Goal: Task Accomplishment & Management: Use online tool/utility

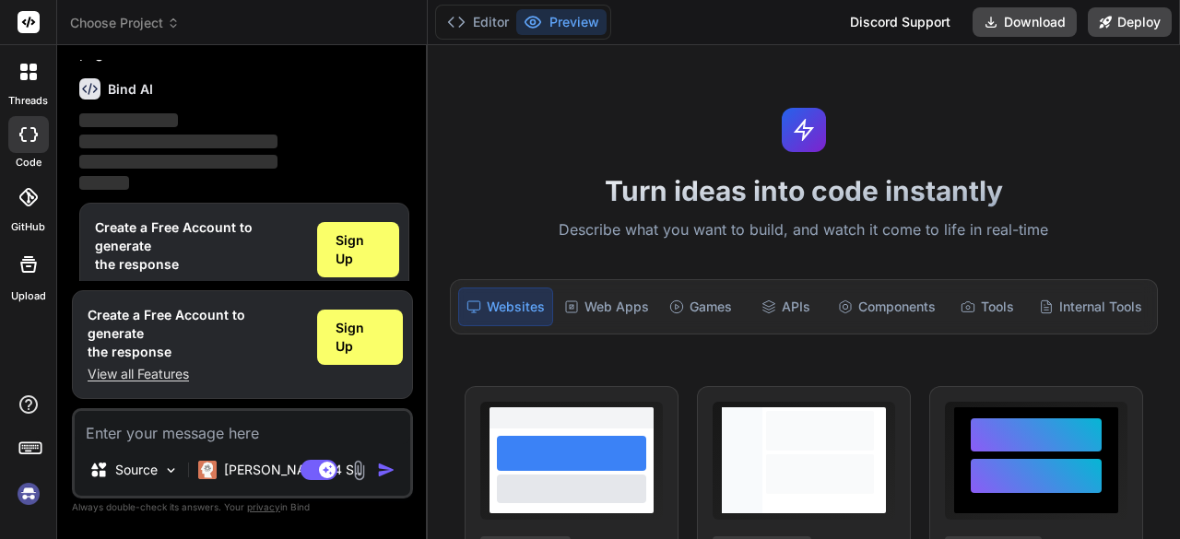
scroll to position [165, 0]
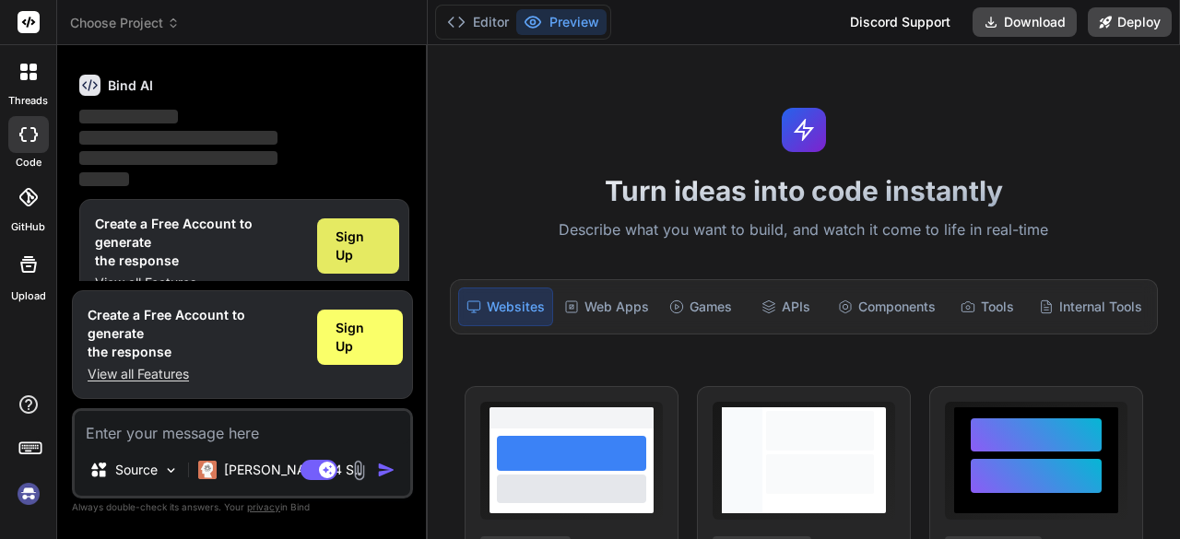
click at [365, 253] on span "Sign Up" at bounding box center [358, 246] width 45 height 37
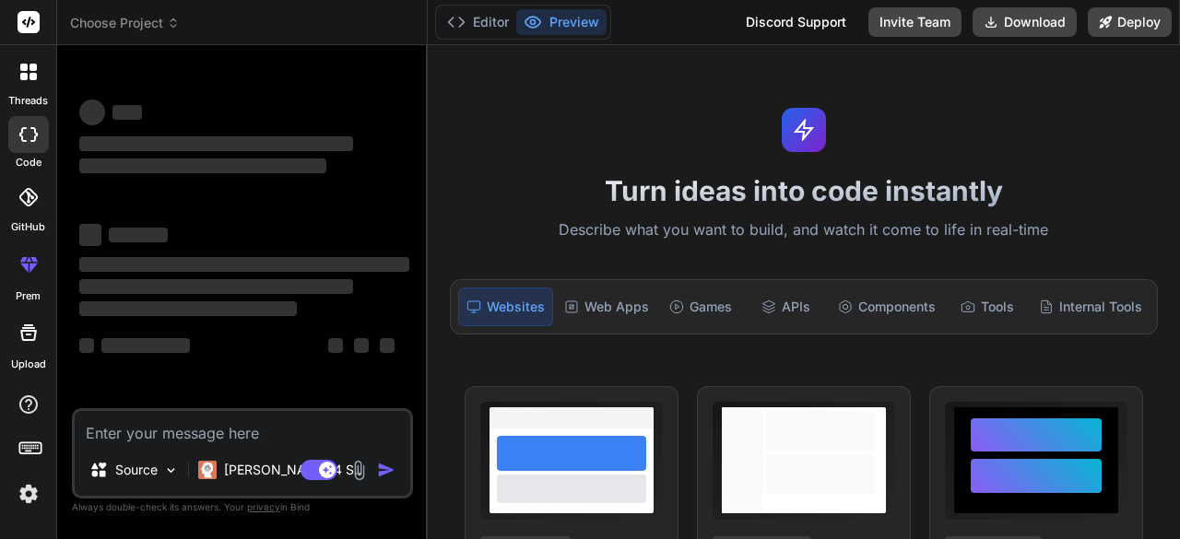
scroll to position [0, 0]
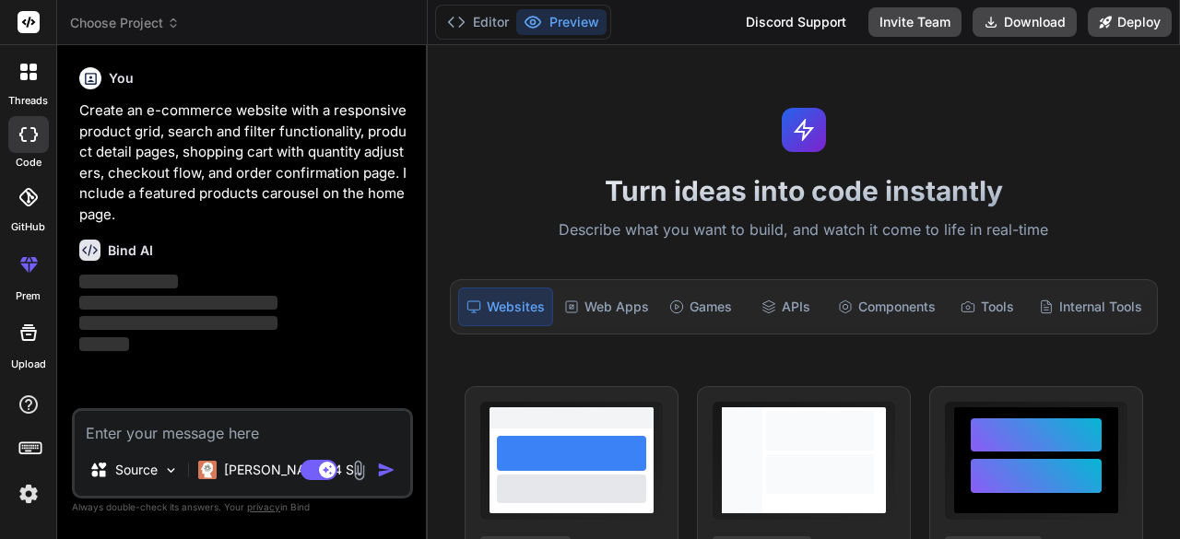
click at [216, 430] on textarea at bounding box center [243, 427] width 336 height 33
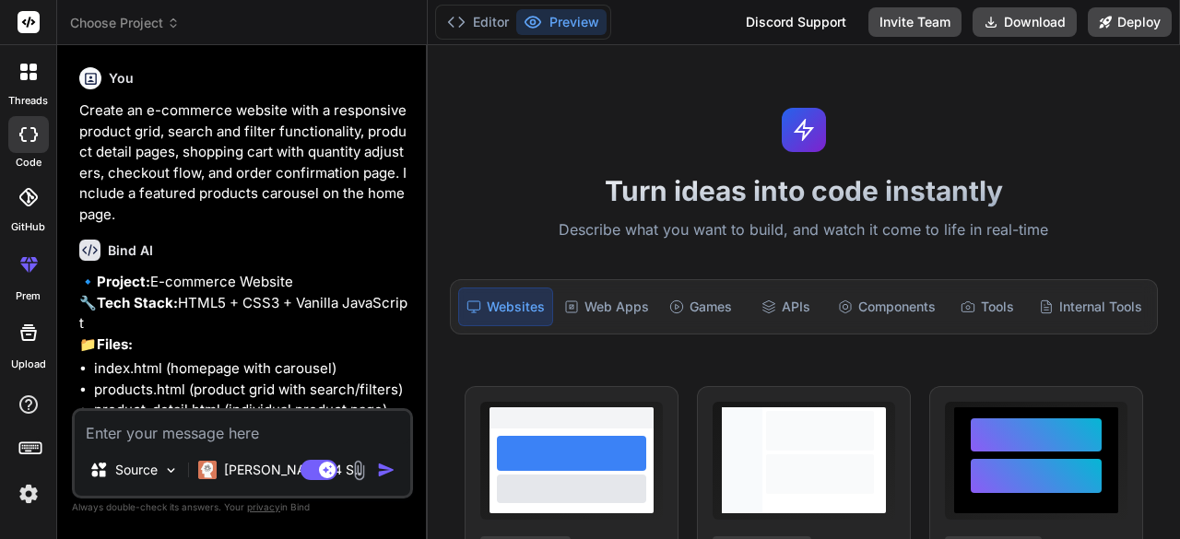
type textarea "x"
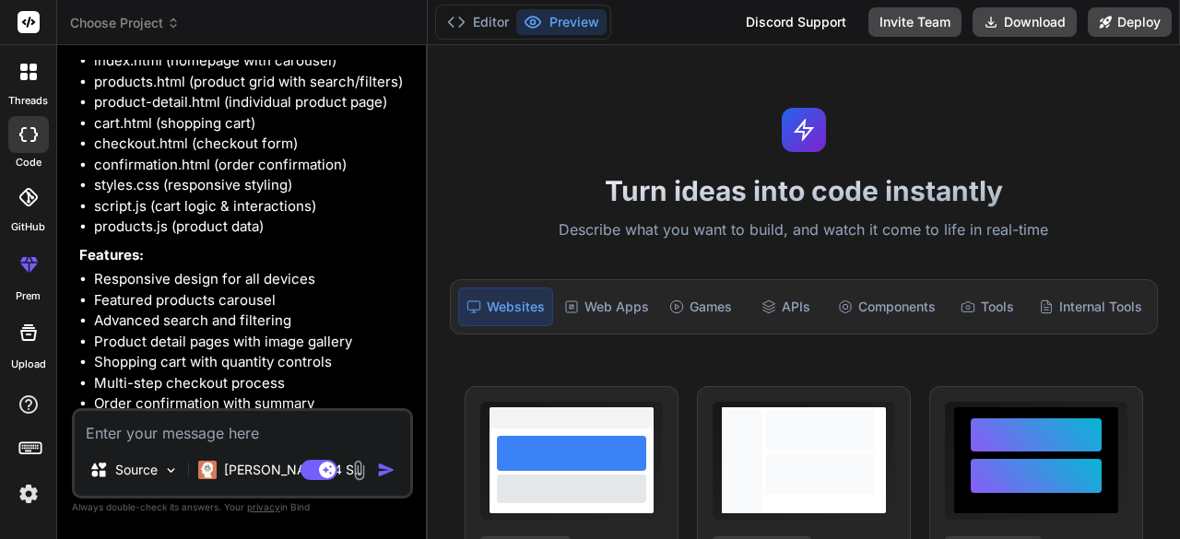
scroll to position [407, 0]
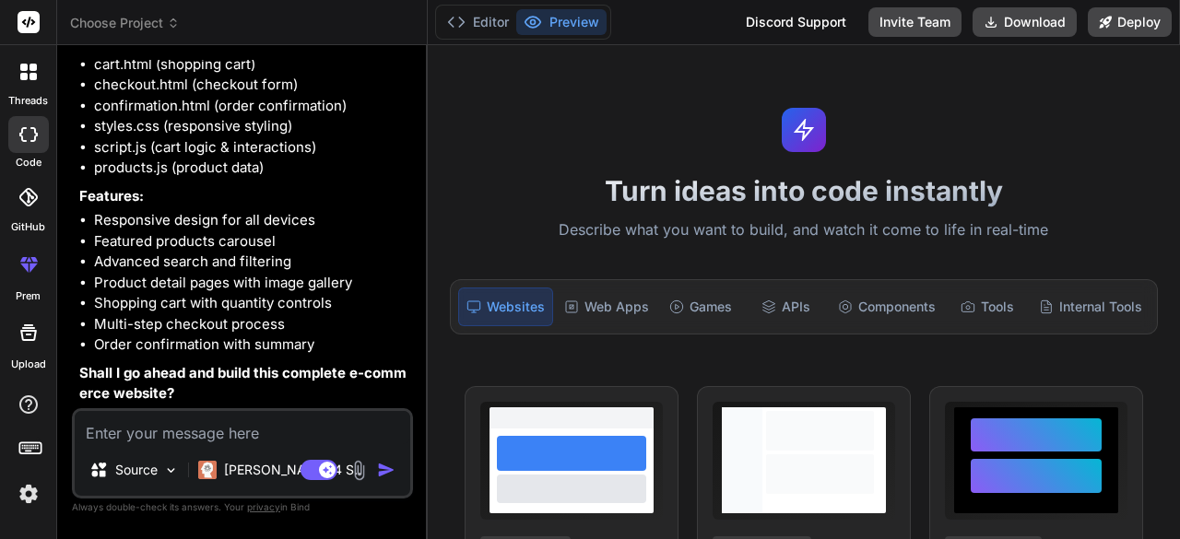
type textarea "a"
type textarea "x"
type textarea "ar"
type textarea "x"
type textarea "art"
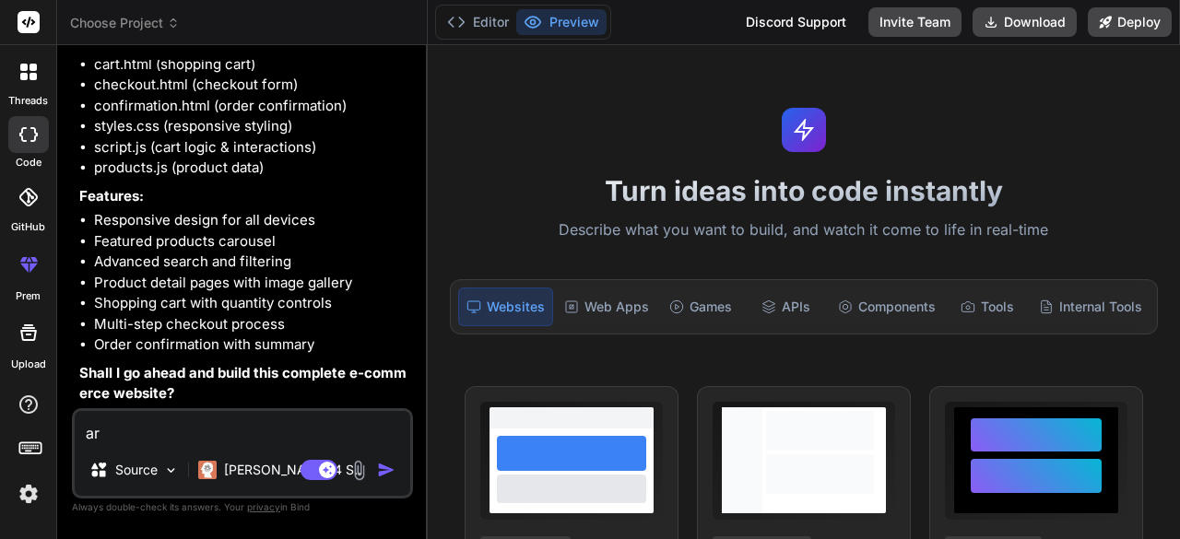
type textarea "x"
type textarea "art"
type textarea "x"
type textarea "art e"
type textarea "x"
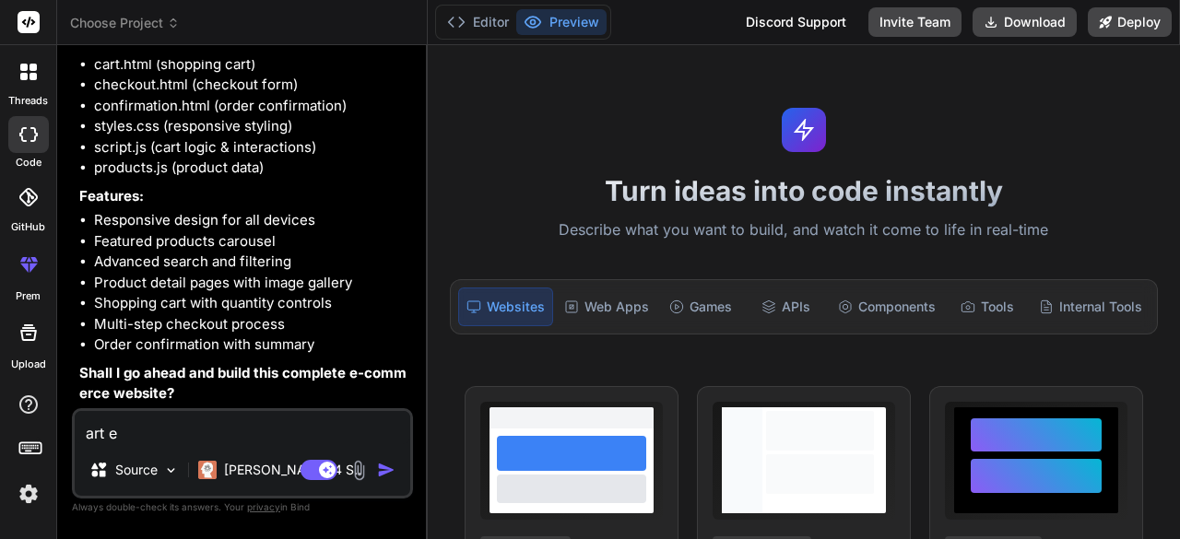
type textarea "art ec"
type textarea "x"
type textarea "art eco"
type textarea "x"
type textarea "art ecom"
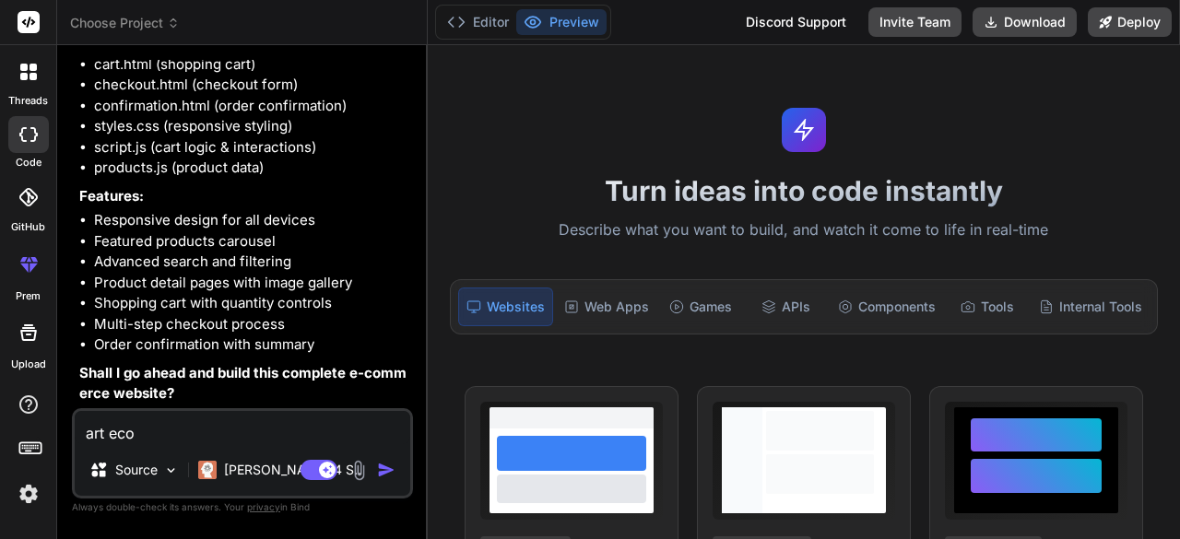
type textarea "x"
type textarea "art ecomm"
type textarea "x"
type textarea "art ecomme"
type textarea "x"
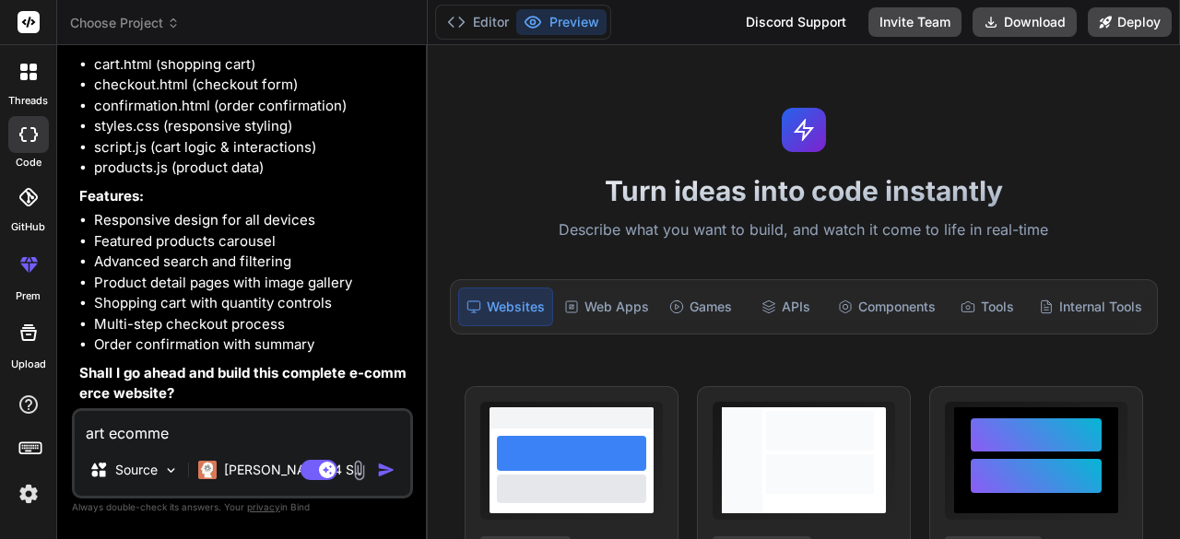
type textarea "art ecommer"
type textarea "x"
type textarea "art ecommerc"
type textarea "x"
type textarea "art ecommerce"
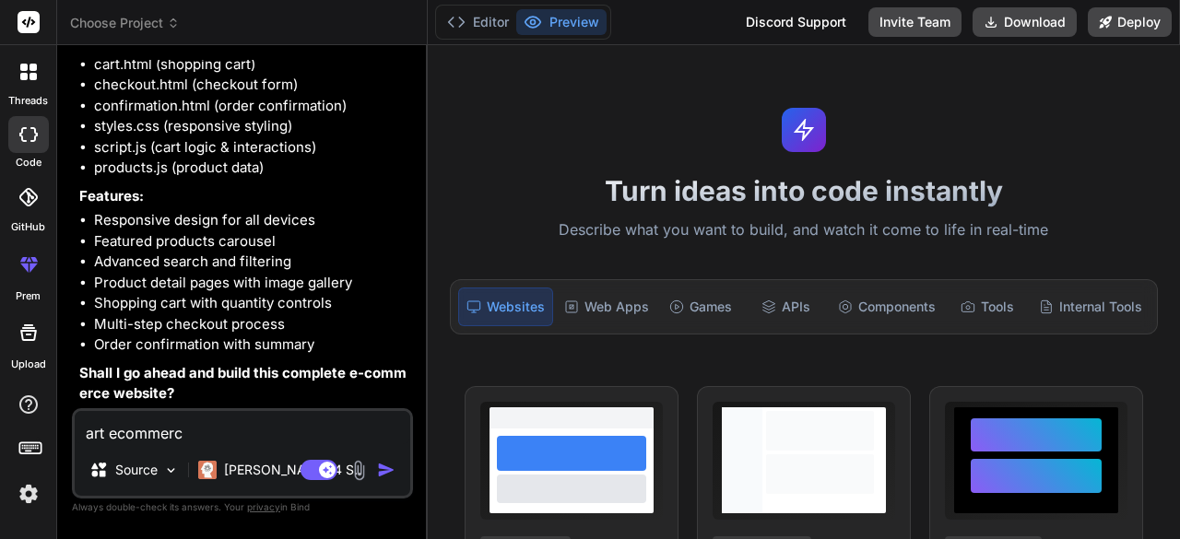
type textarea "x"
type textarea "art ecommerce"
type textarea "x"
type textarea "art ecommerce w"
type textarea "x"
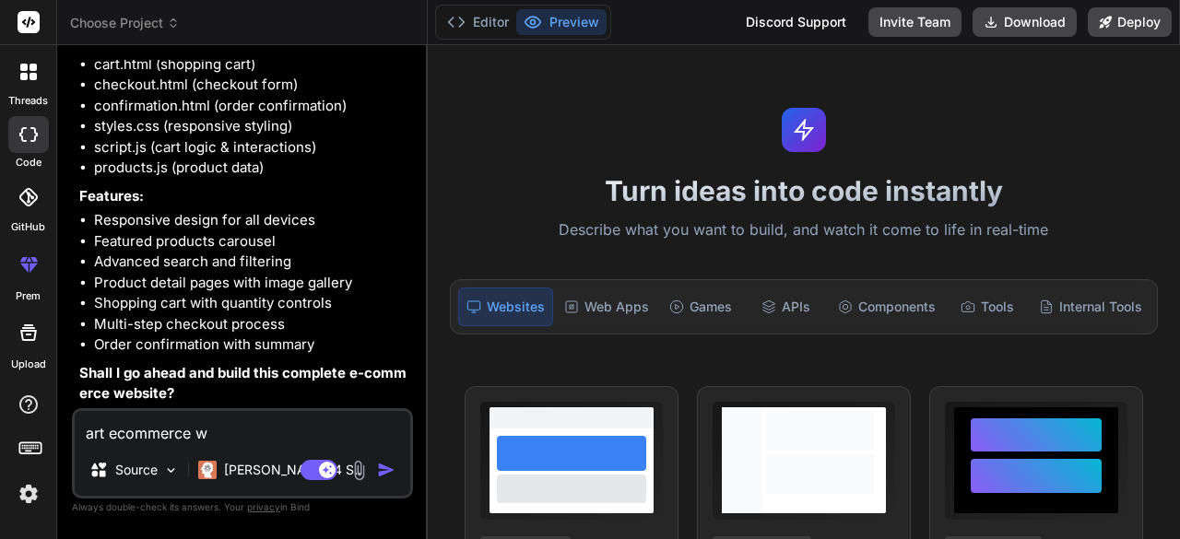
type textarea "art ecommerce we"
type textarea "x"
type textarea "art ecommerce web"
type textarea "x"
type textarea "art ecommerce webs"
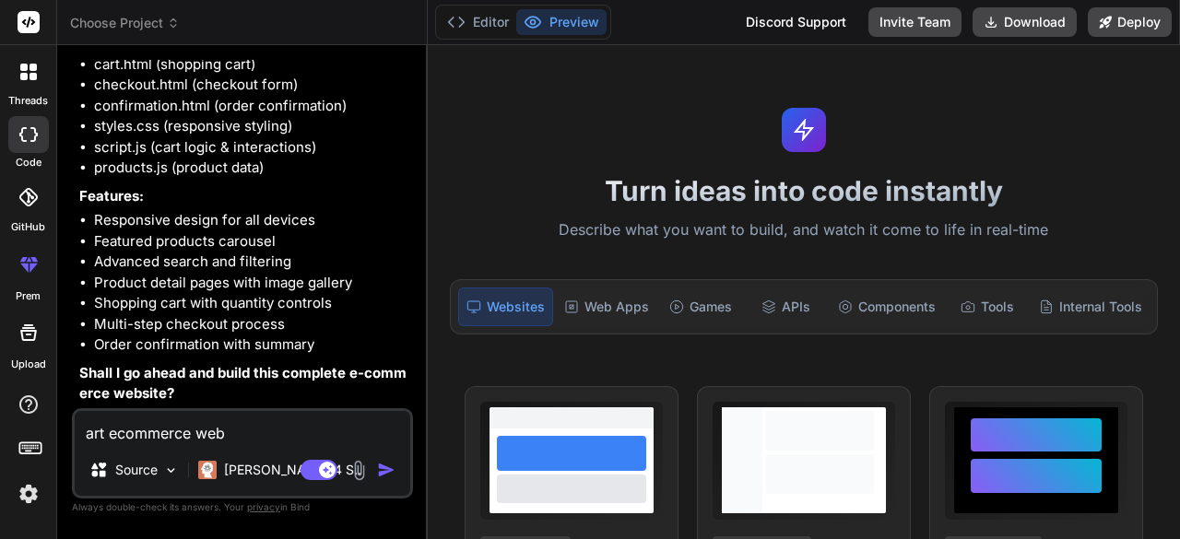
type textarea "x"
type textarea "art ecommerce websi"
type textarea "x"
type textarea "art ecommerce websit"
type textarea "x"
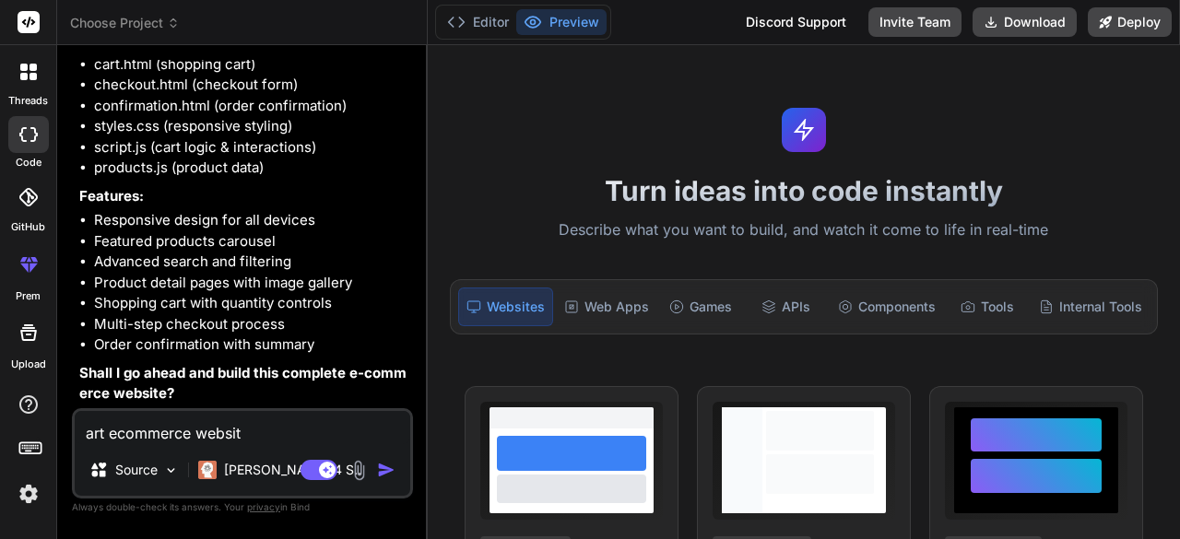
type textarea "art ecommerce website"
type textarea "x"
type textarea "art ecommerce website"
click at [384, 474] on img "button" at bounding box center [386, 470] width 18 height 18
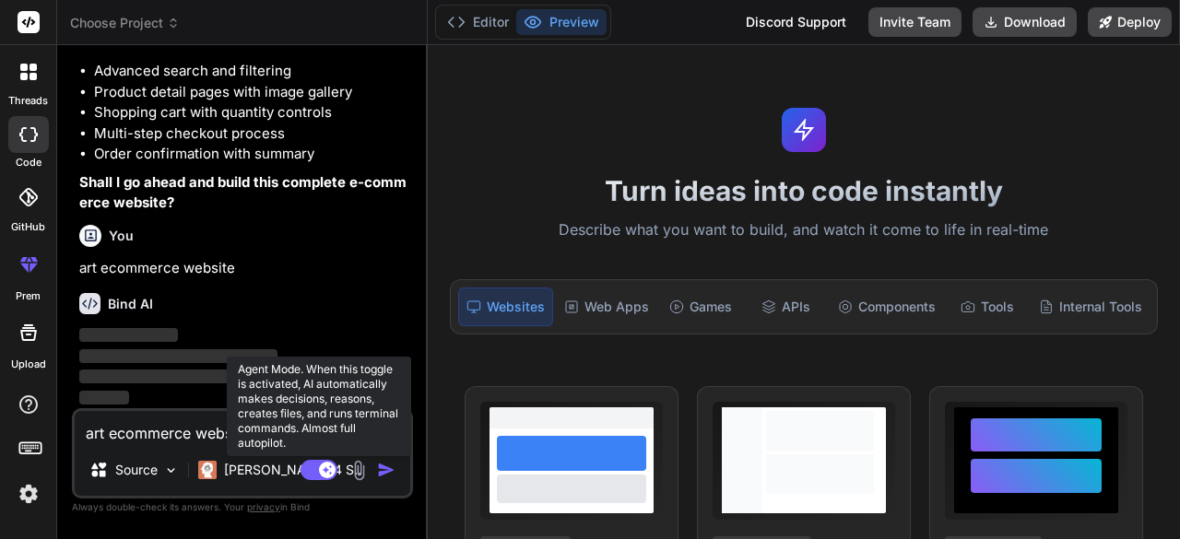
scroll to position [599, 0]
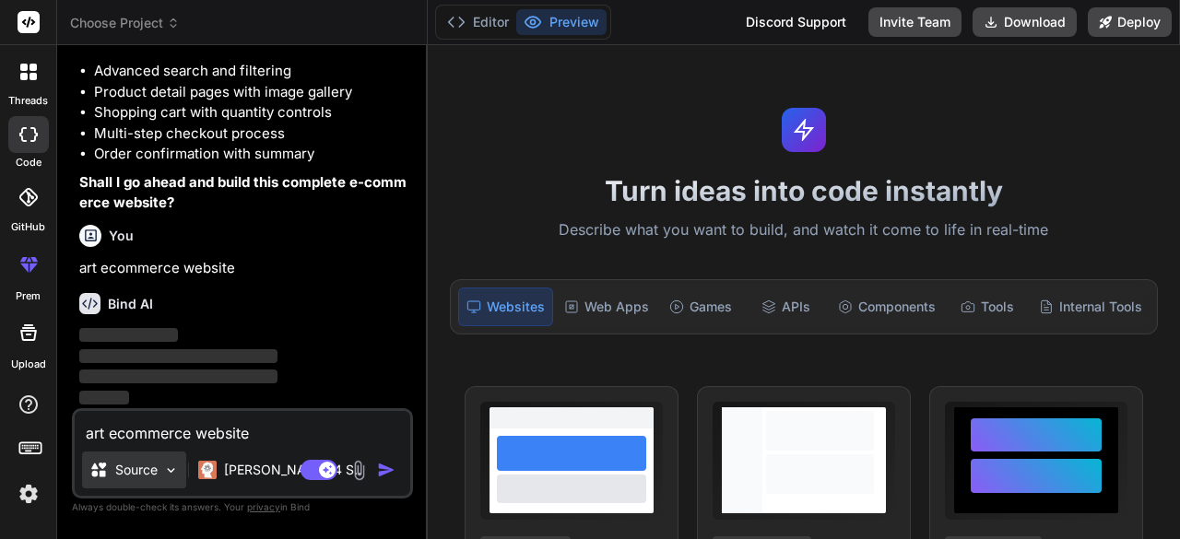
click at [177, 466] on img at bounding box center [171, 471] width 16 height 16
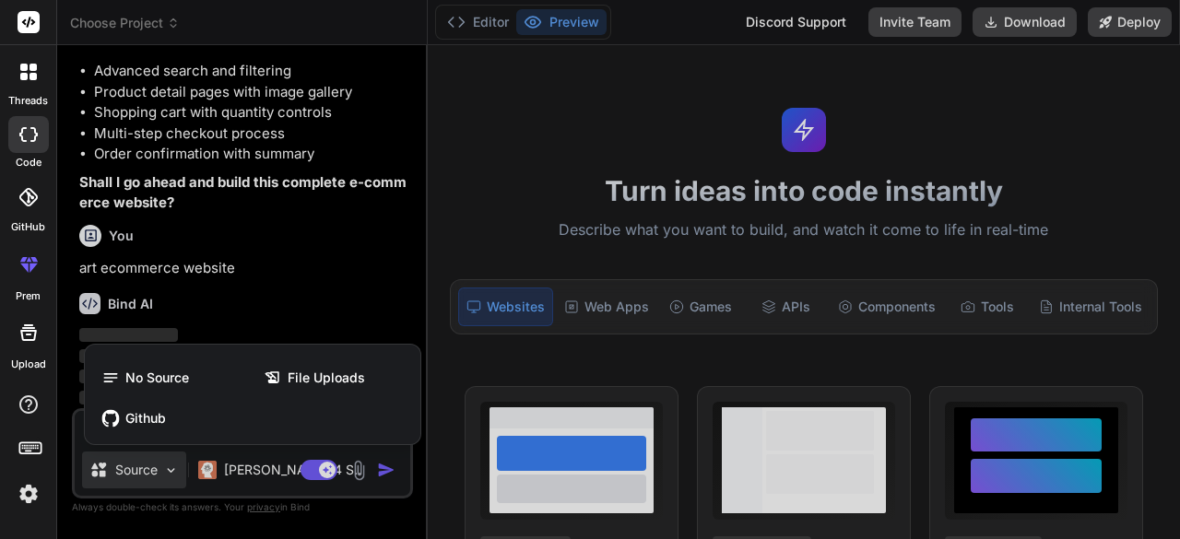
click at [175, 466] on div at bounding box center [590, 269] width 1180 height 539
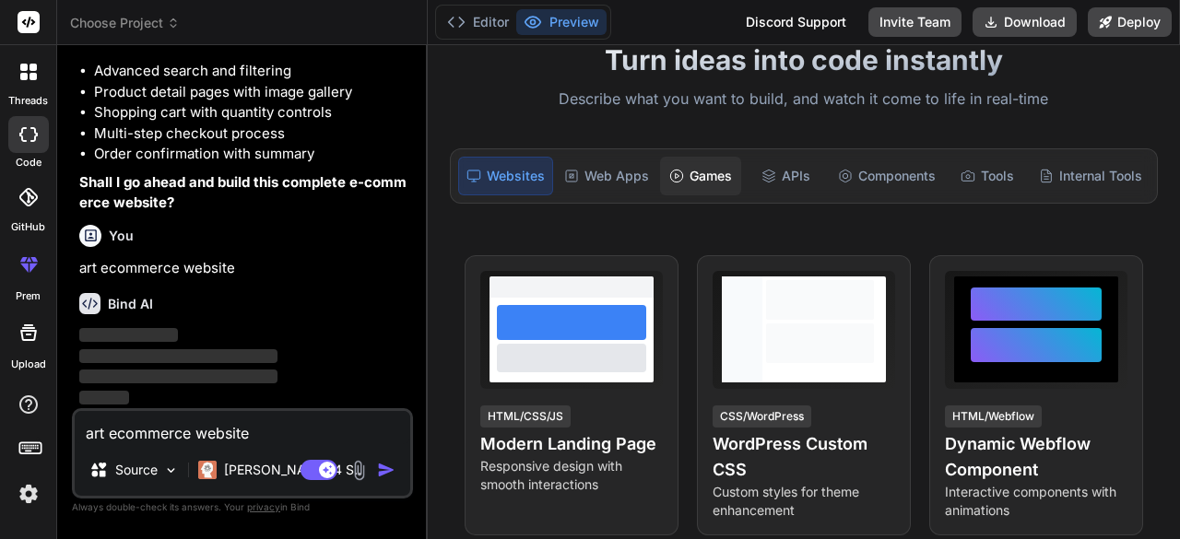
scroll to position [0, 0]
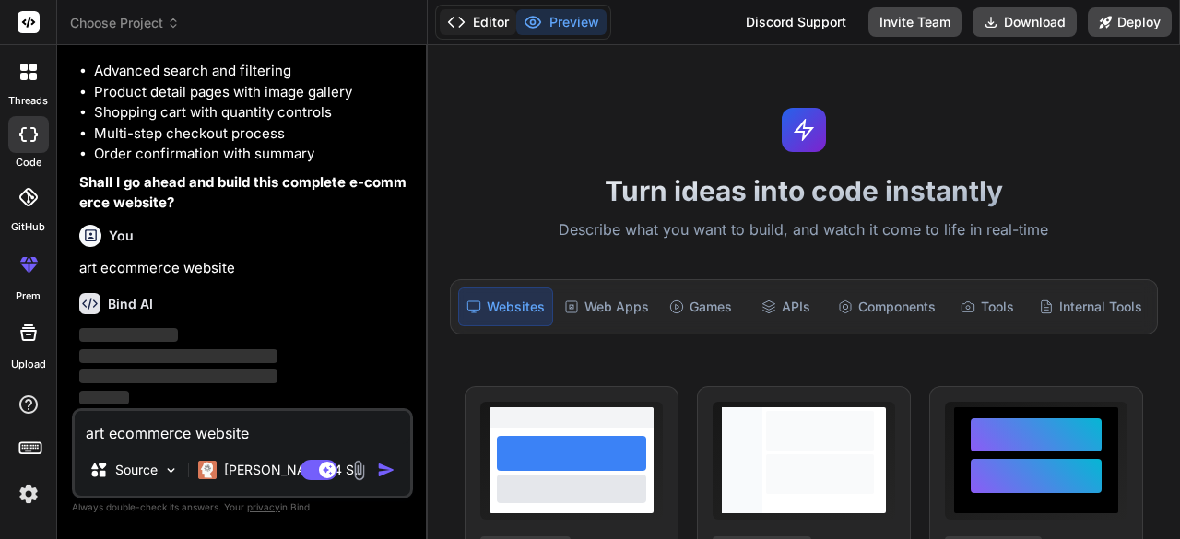
click at [502, 20] on button "Editor" at bounding box center [478, 22] width 77 height 26
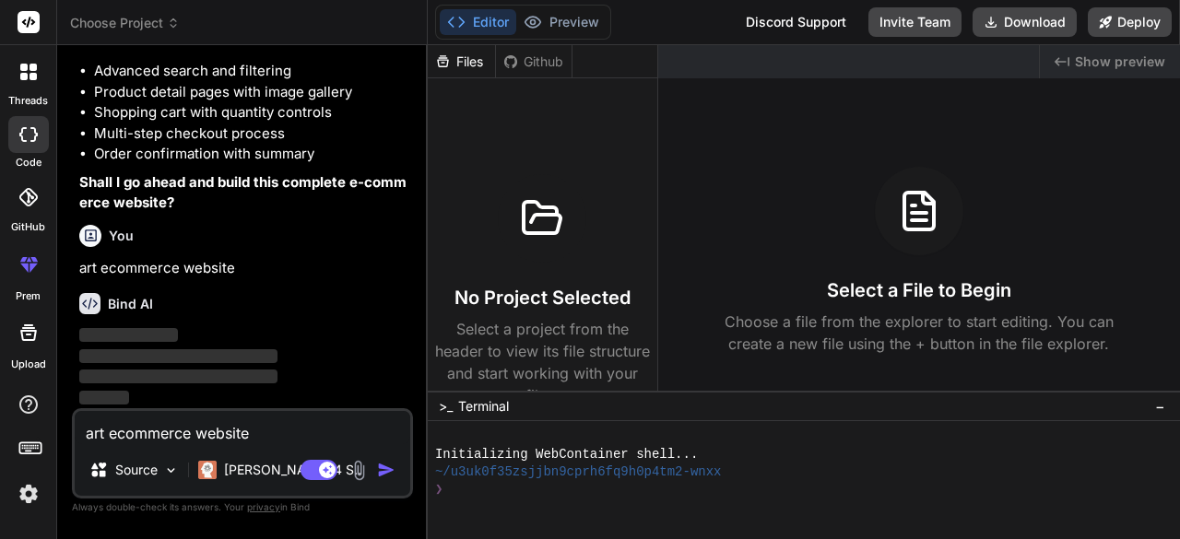
click at [499, 25] on button "Editor" at bounding box center [478, 22] width 77 height 26
click at [562, 25] on button "Preview" at bounding box center [561, 22] width 90 height 26
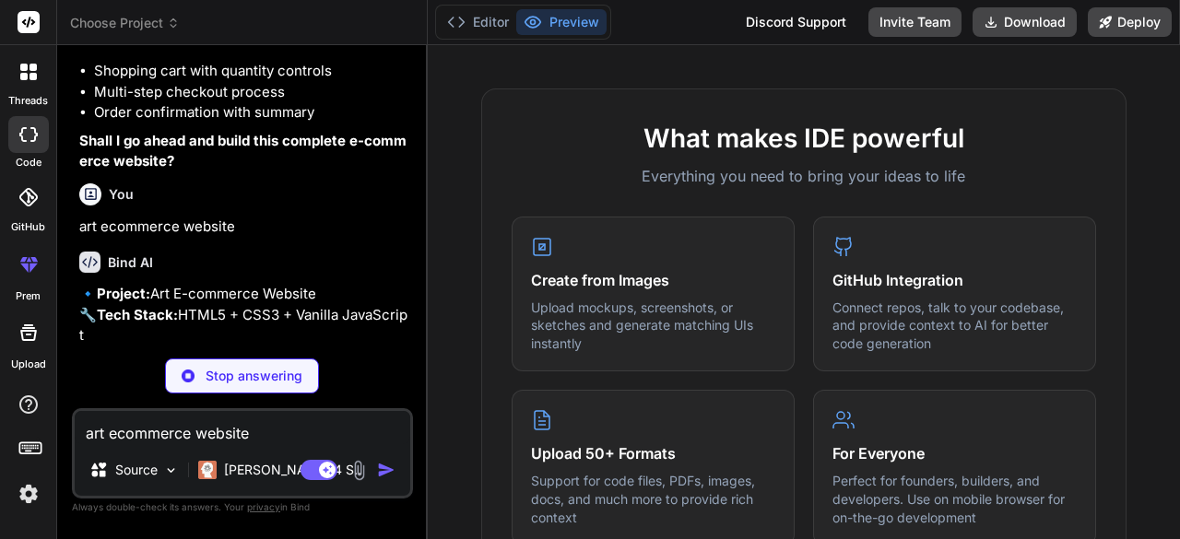
scroll to position [617, 0]
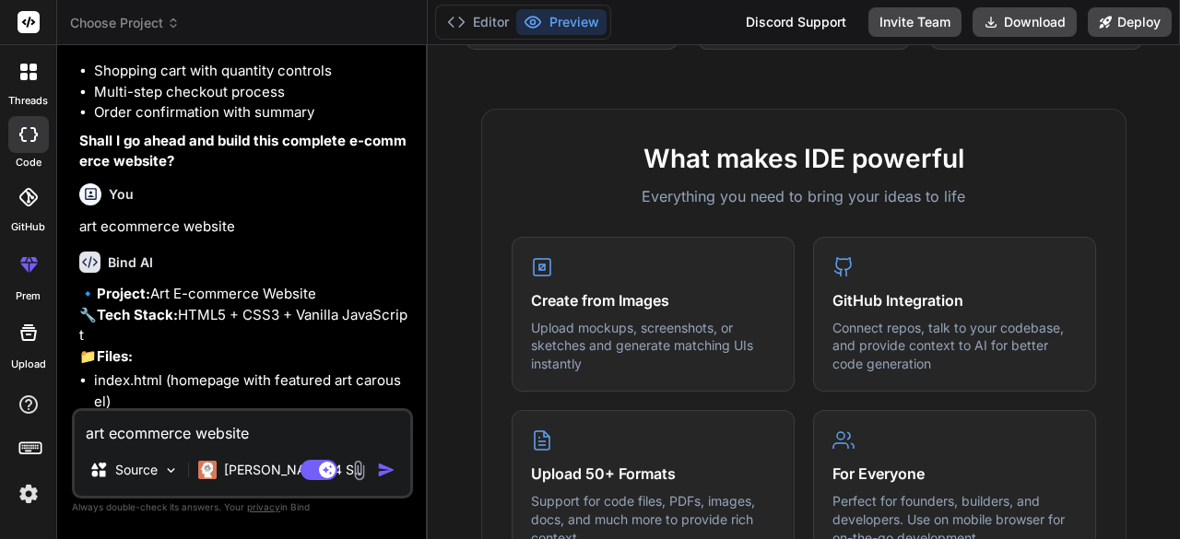
type textarea "x"
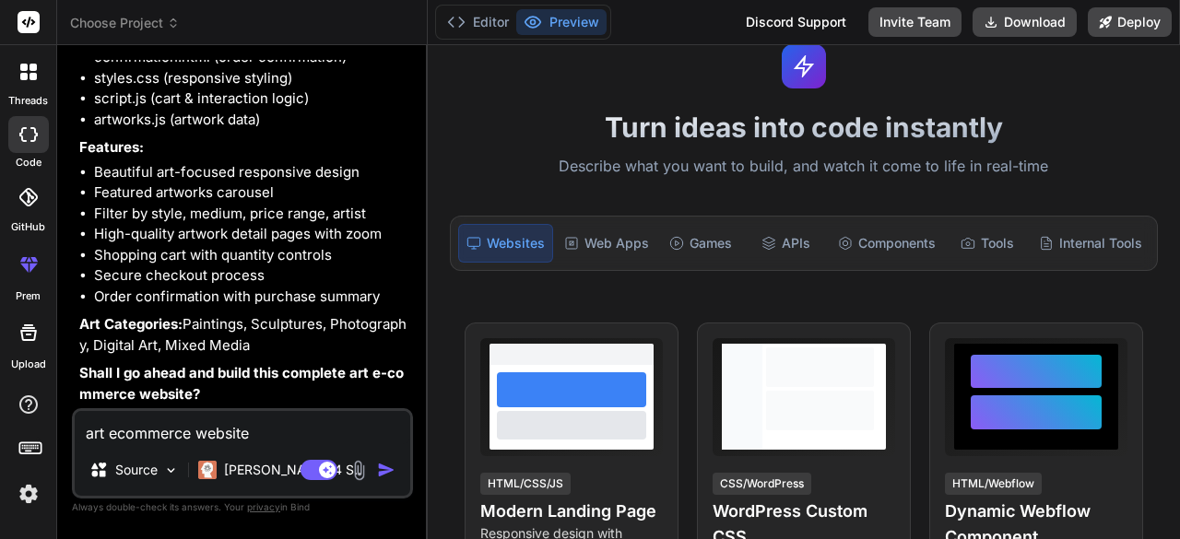
scroll to position [0, 0]
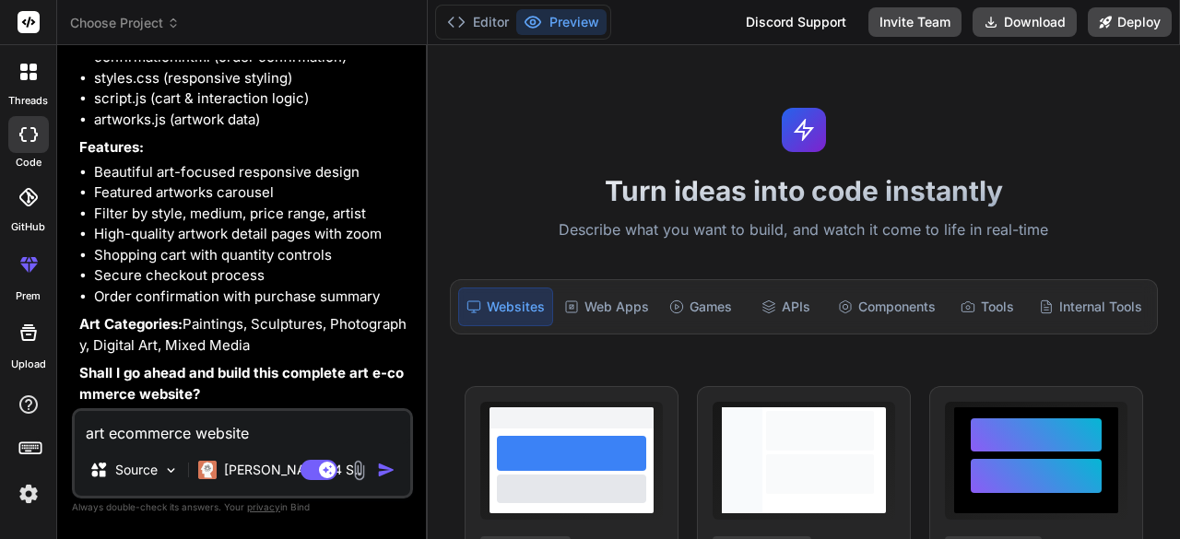
click at [546, 23] on button "Preview" at bounding box center [561, 22] width 90 height 26
click at [478, 21] on button "Editor" at bounding box center [478, 22] width 77 height 26
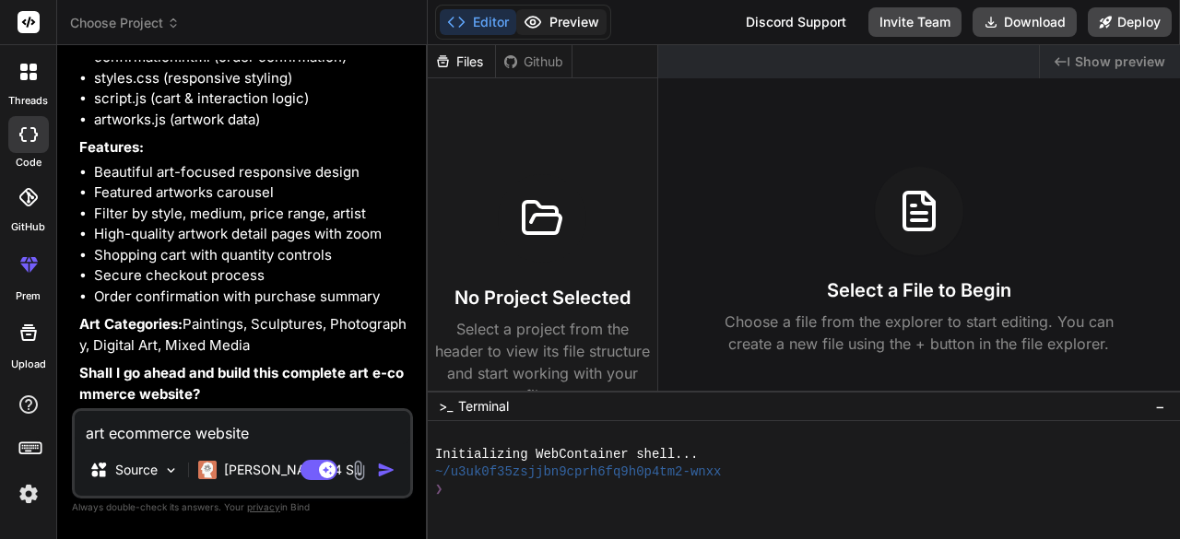
click at [549, 24] on button "Preview" at bounding box center [561, 22] width 90 height 26
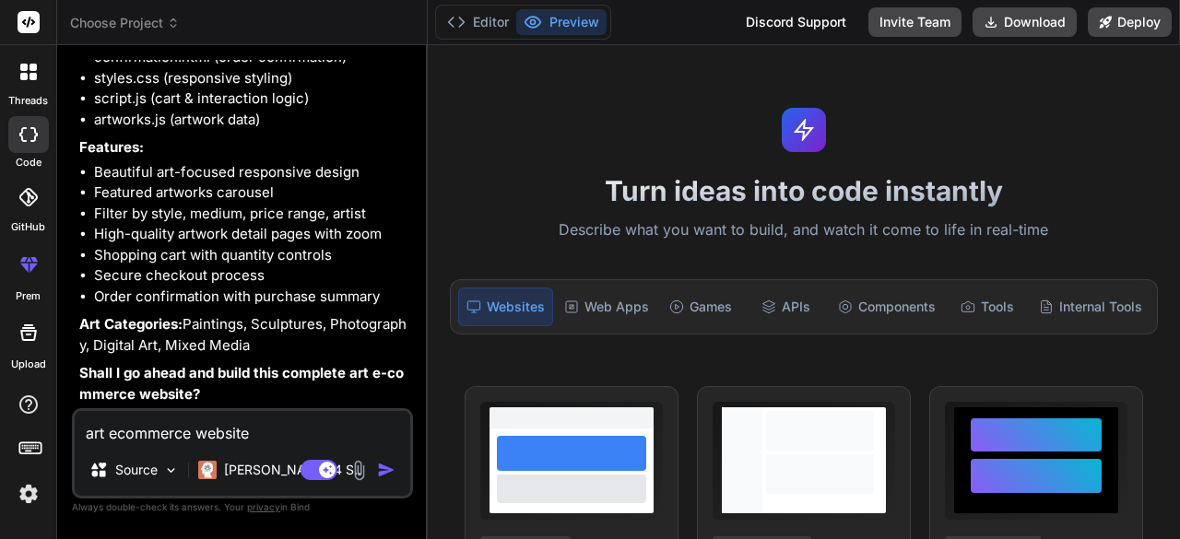
scroll to position [1130, 0]
click at [231, 442] on textarea "art ecommerce website" at bounding box center [243, 427] width 336 height 33
type textarea "g"
type textarea "x"
type textarea "go"
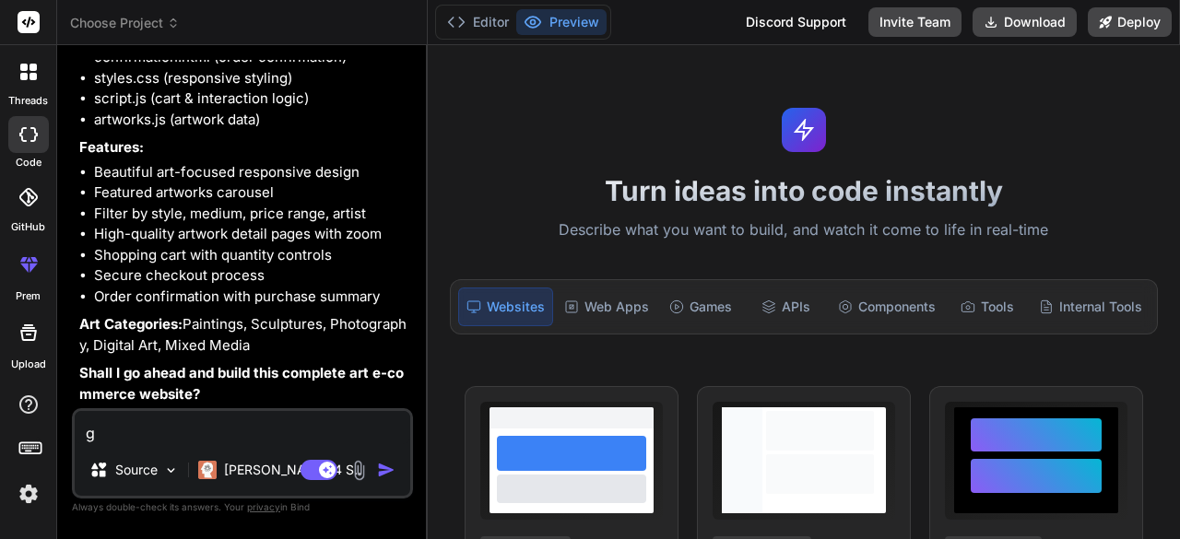
type textarea "x"
type textarea "go"
type textarea "x"
type textarea "go a"
type textarea "x"
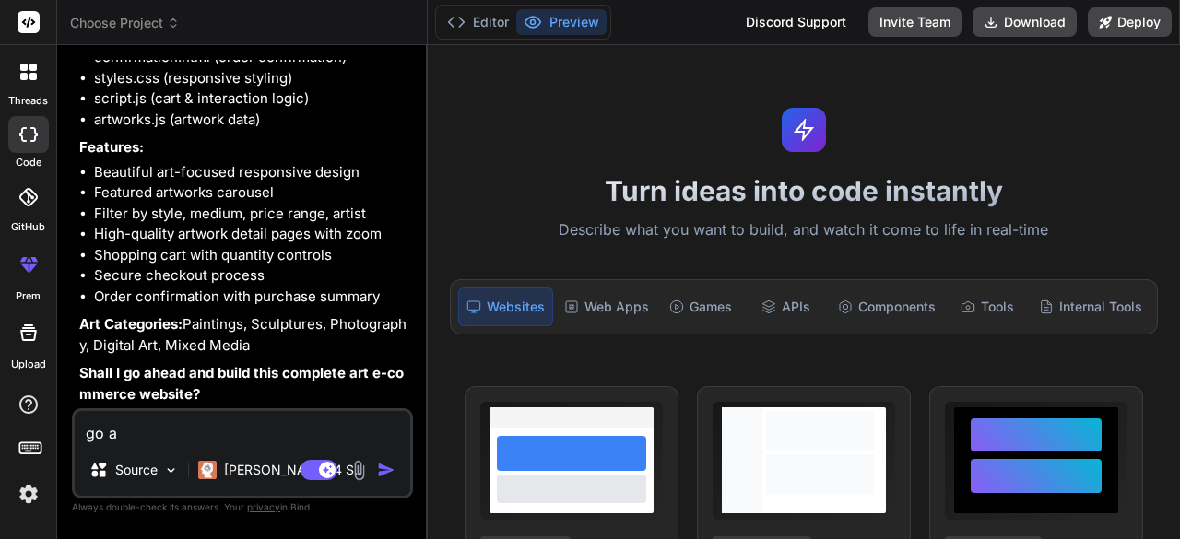
type textarea "go ah"
type textarea "x"
type textarea "go ahe"
type textarea "x"
type textarea "go ahea"
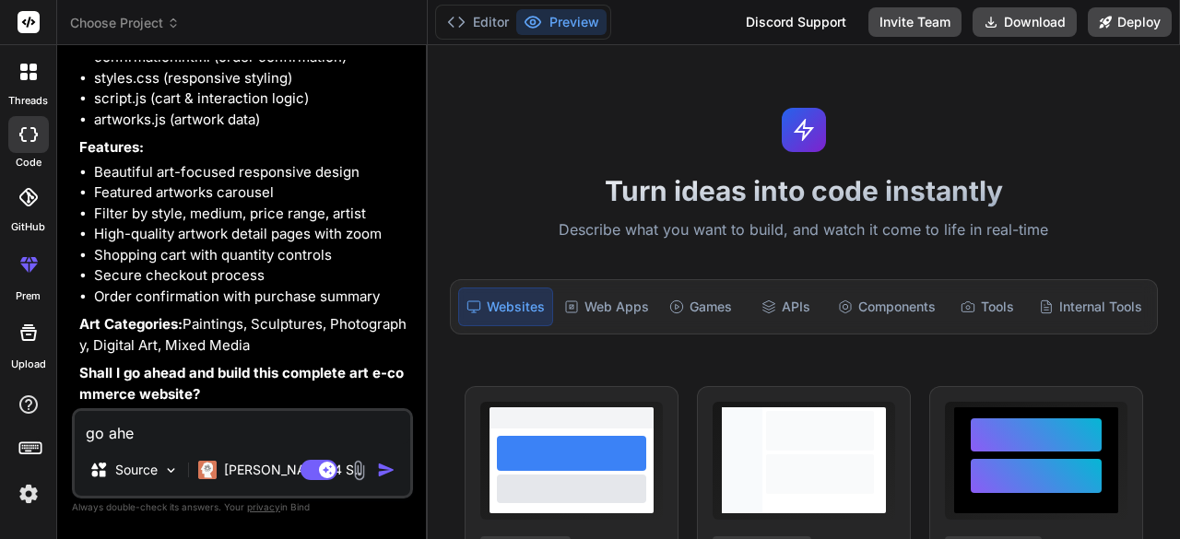
type textarea "x"
type textarea "go ahead"
type textarea "x"
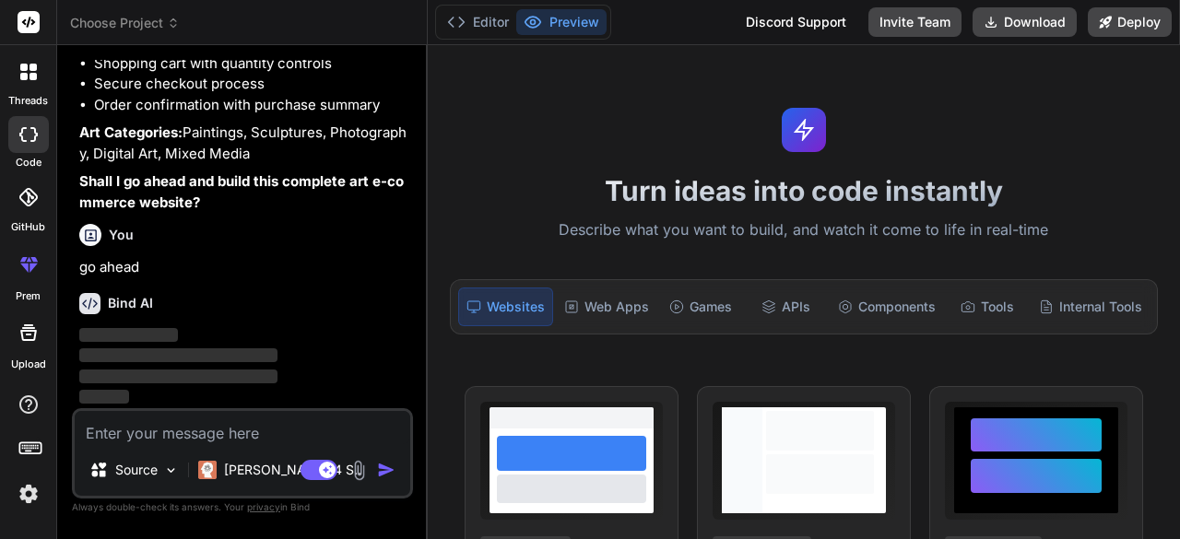
scroll to position [1321, 0]
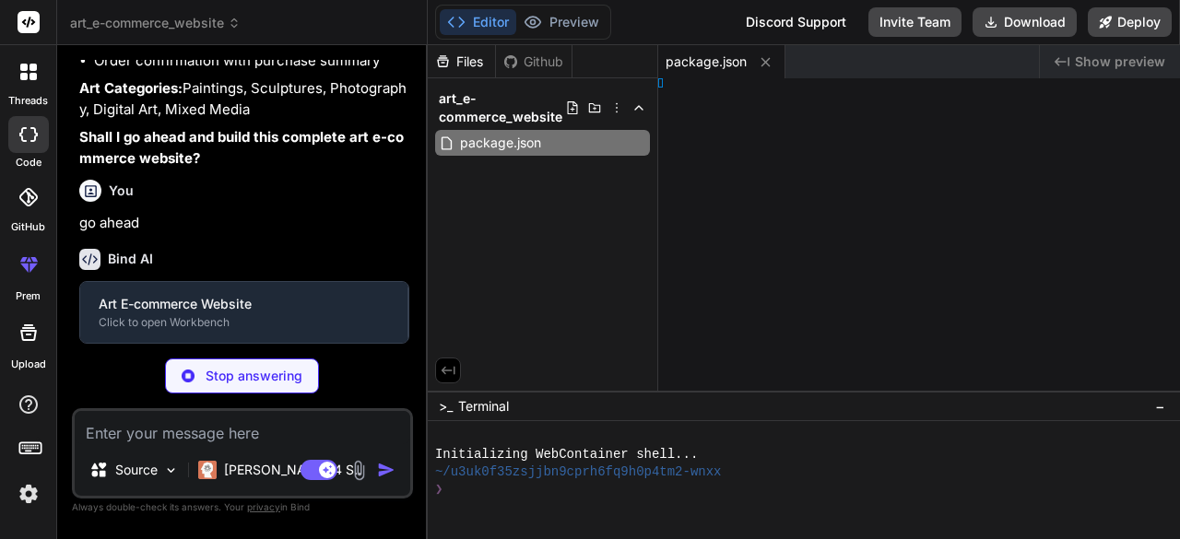
type textarea "x"
type textarea "ml>"
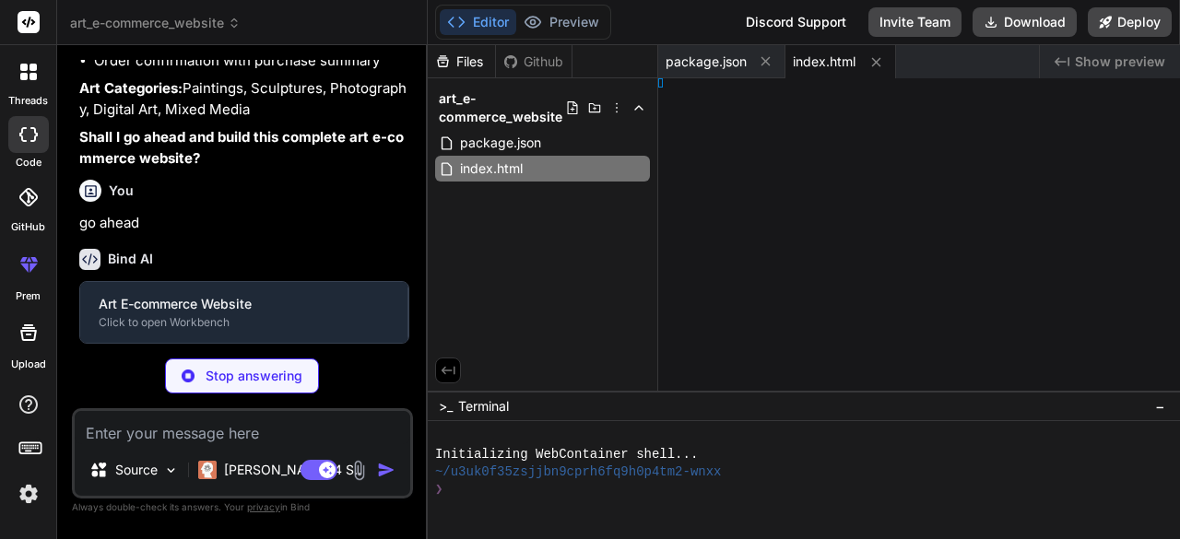
type textarea "x"
type textarea "html>"
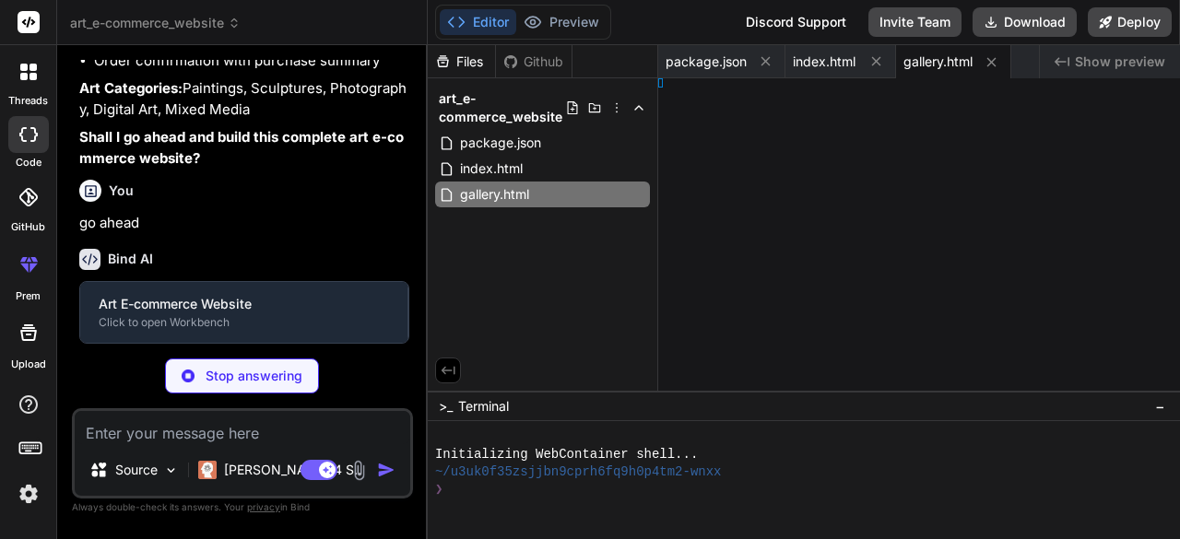
type textarea "x"
type textarea "ml>"
type textarea "x"
type textarea "html>"
type textarea "x"
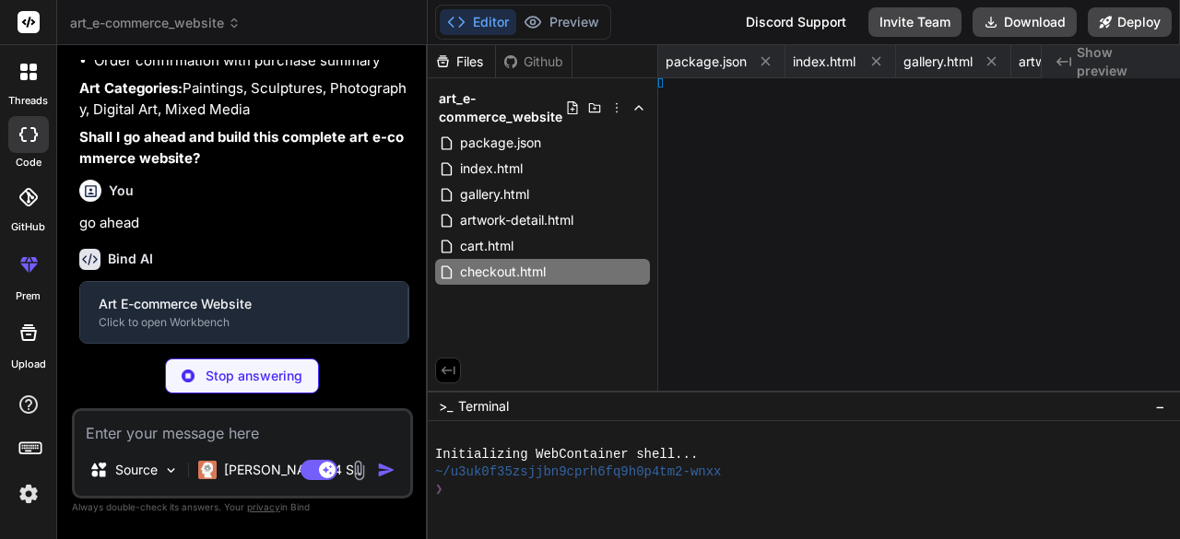
type textarea "x"
type textarea "l>"
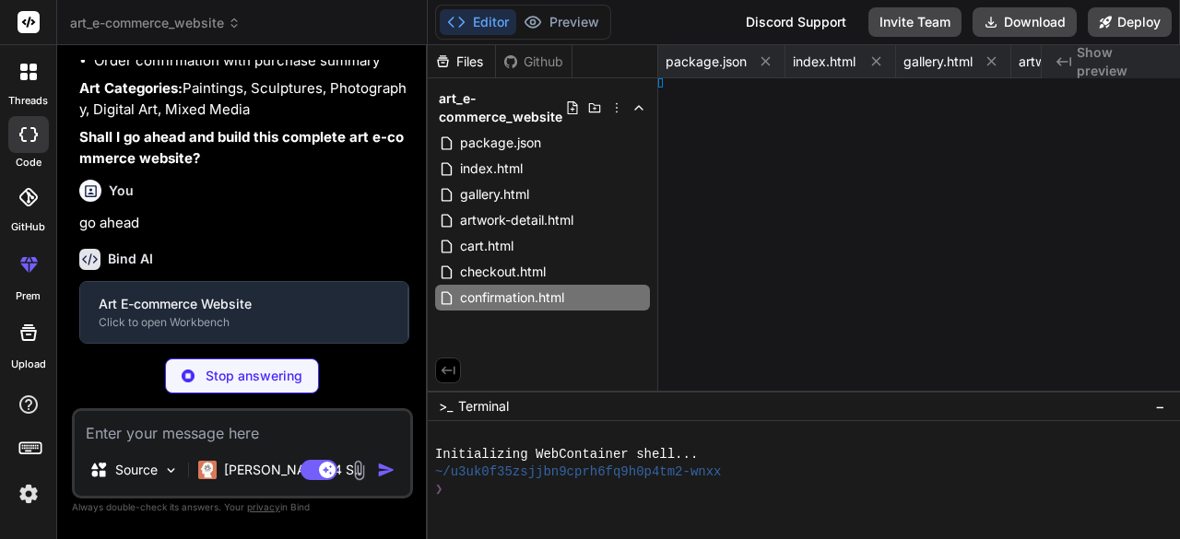
type textarea "x"
type textarea "t); }"
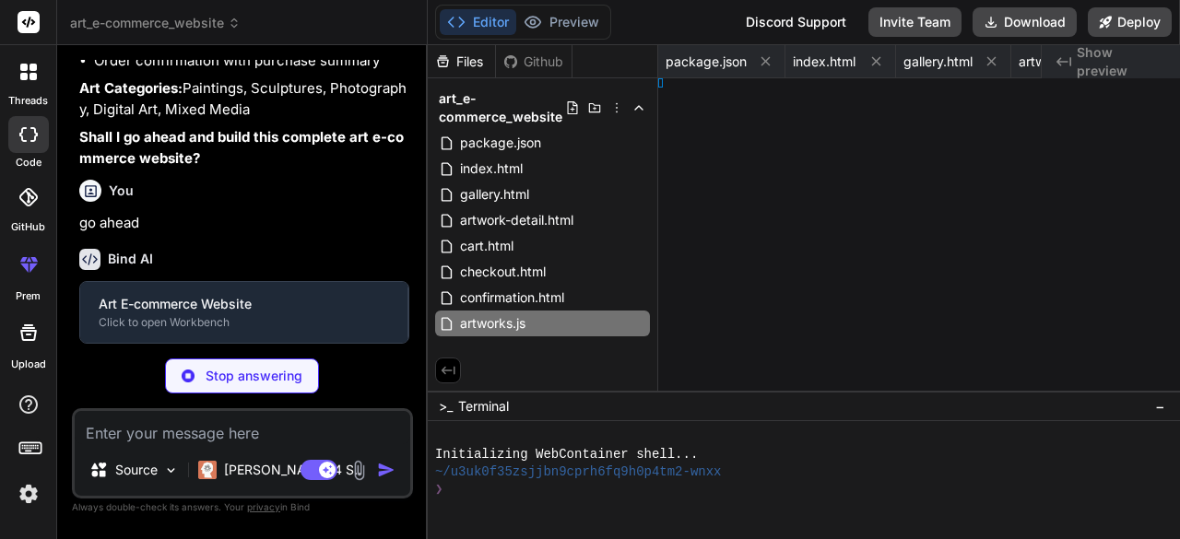
type textarea "x"
type textarea "}"
type textarea "x"
type textarea "} }"
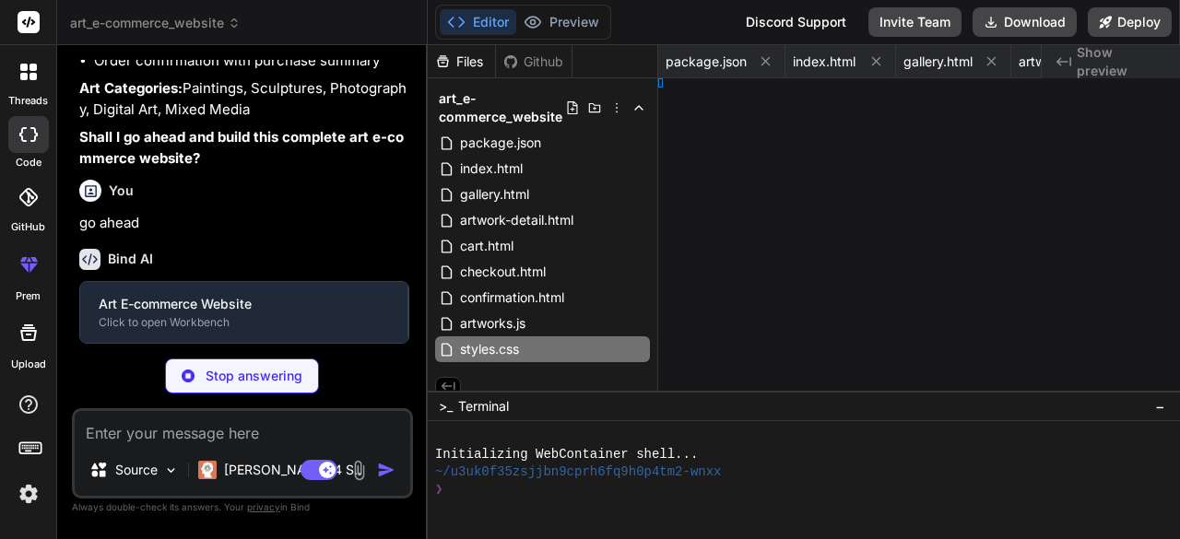
type textarea "x"
type textarea "}"
type textarea "x"
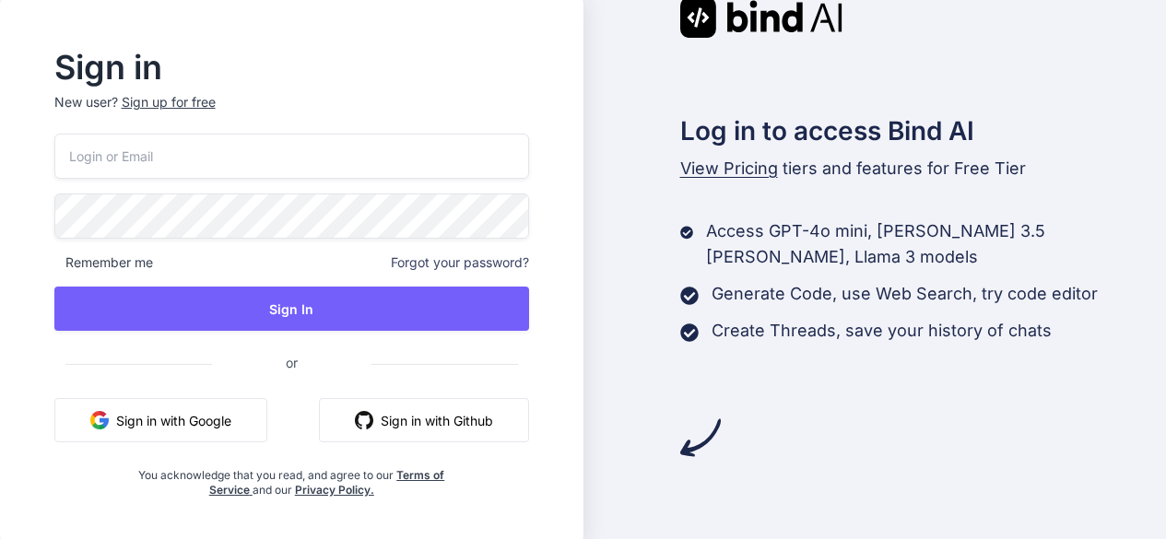
click at [199, 405] on button "Sign in with Google" at bounding box center [160, 420] width 213 height 44
click at [189, 420] on button "Sign in with Google" at bounding box center [160, 420] width 213 height 44
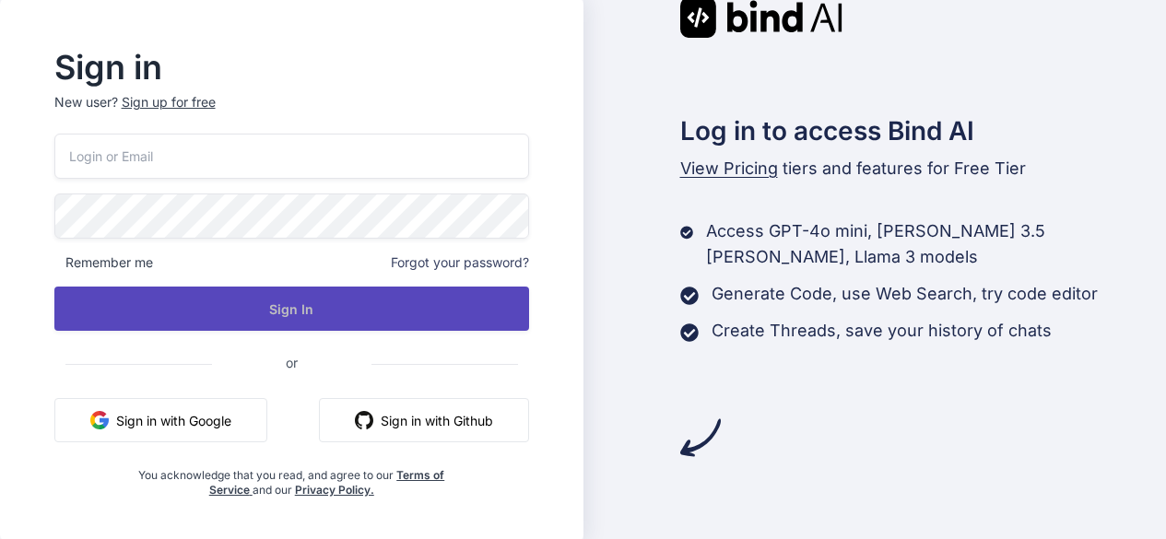
click at [206, 300] on button "Sign In" at bounding box center [291, 309] width 475 height 44
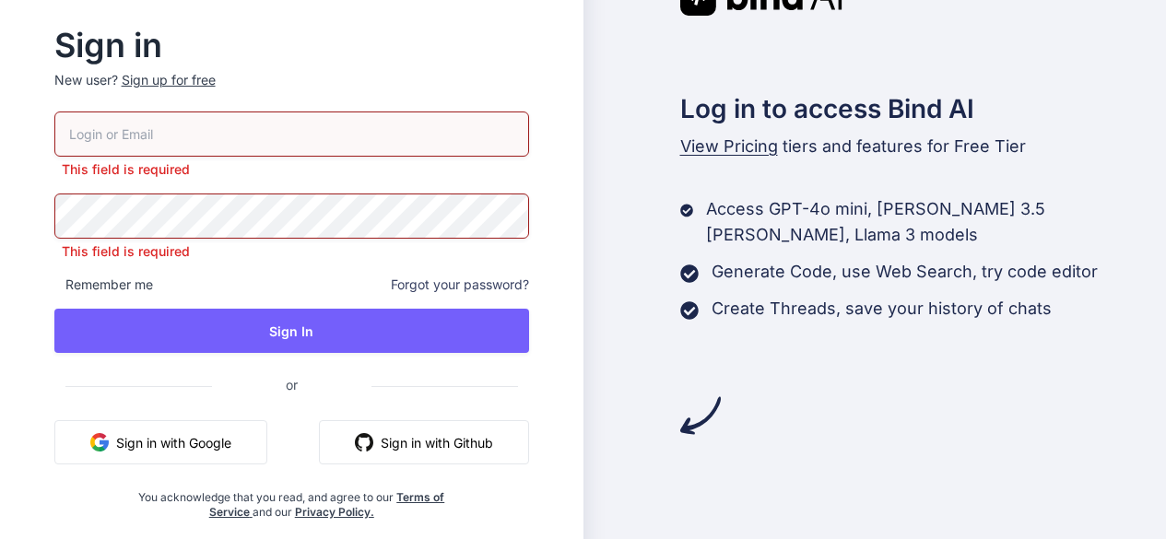
click at [186, 419] on div "This field is required This field is required Remember me Forgot your password?…" at bounding box center [291, 316] width 475 height 408
click at [179, 450] on button "Sign in with Google" at bounding box center [160, 442] width 213 height 44
click at [318, 73] on p "New user? Sign up for free" at bounding box center [291, 91] width 475 height 41
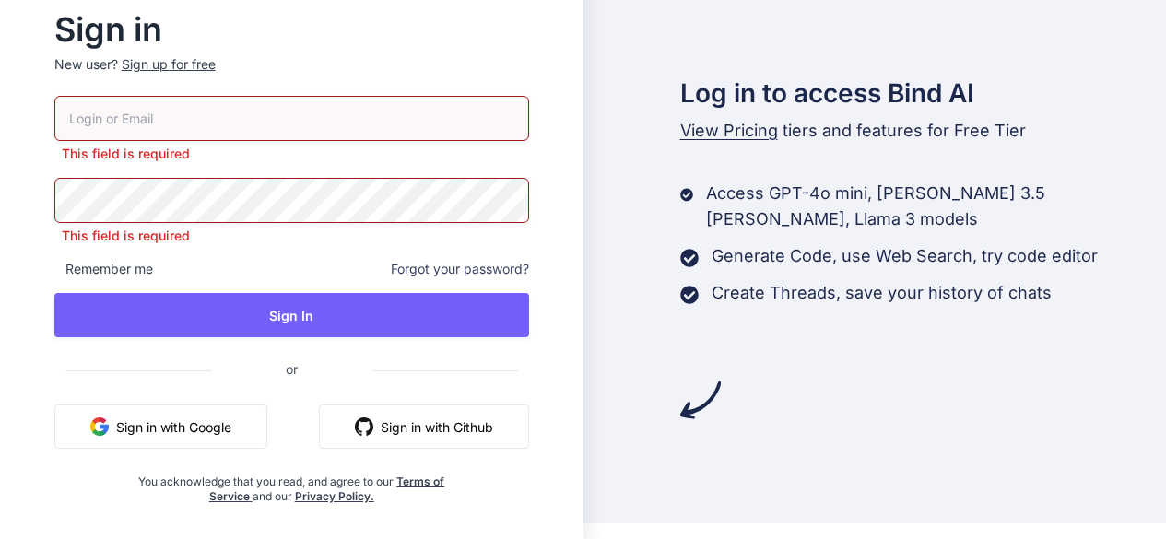
scroll to position [25, 0]
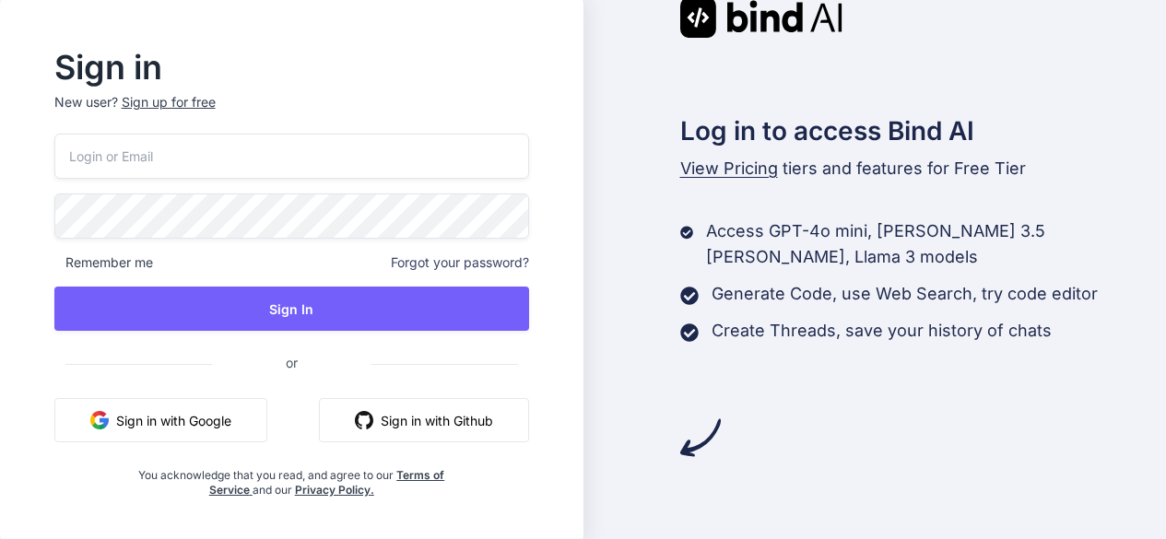
click at [221, 438] on button "Sign in with Google" at bounding box center [160, 420] width 213 height 44
